Goal: Task Accomplishment & Management: Use online tool/utility

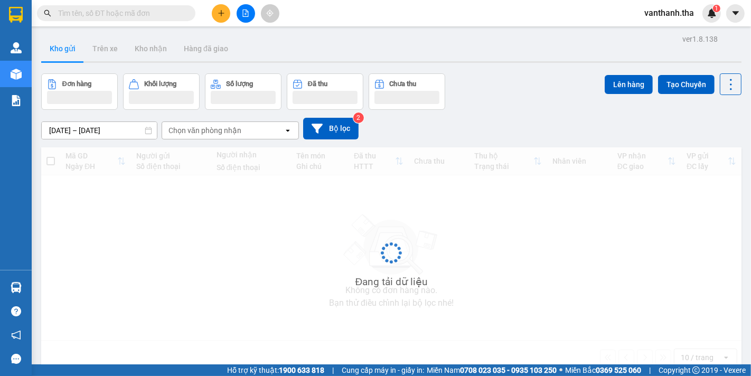
click at [164, 11] on input "text" at bounding box center [120, 13] width 125 height 12
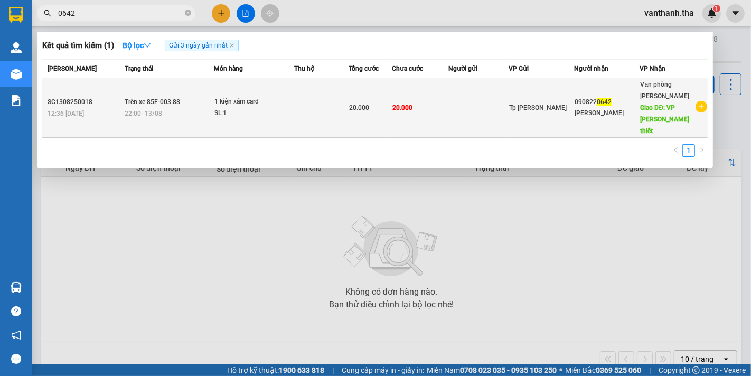
type input "0642"
click at [615, 97] on div "090822 0642" at bounding box center [606, 102] width 64 height 11
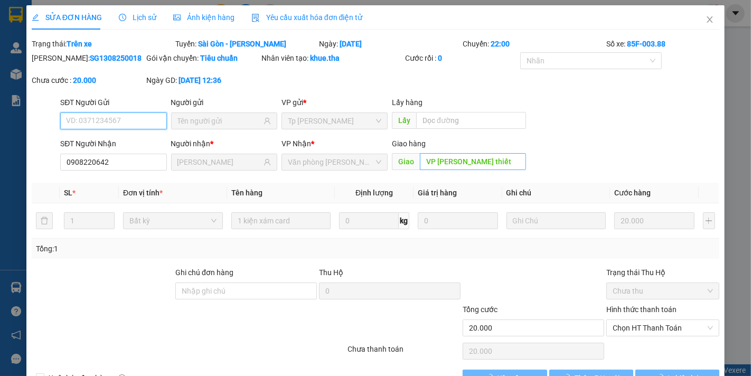
type input "0908220642"
type input "[PERSON_NAME]"
type input "VP [PERSON_NAME] thiết"
type input "20.000"
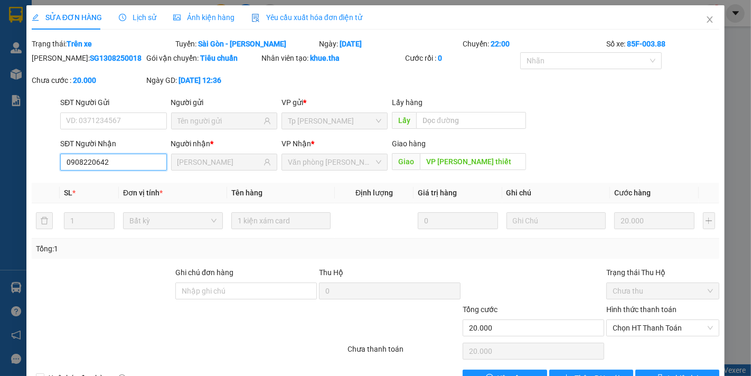
drag, startPoint x: 69, startPoint y: 149, endPoint x: 51, endPoint y: 146, distance: 18.8
click at [51, 146] on div "SĐT Người Nhận 0908220642 0908220642 Người nhận * Đình Văn VP Nhận * Văn phòng…" at bounding box center [376, 156] width 690 height 37
click at [705, 22] on icon "close" at bounding box center [709, 19] width 8 height 8
